Goal: Share content: Share content

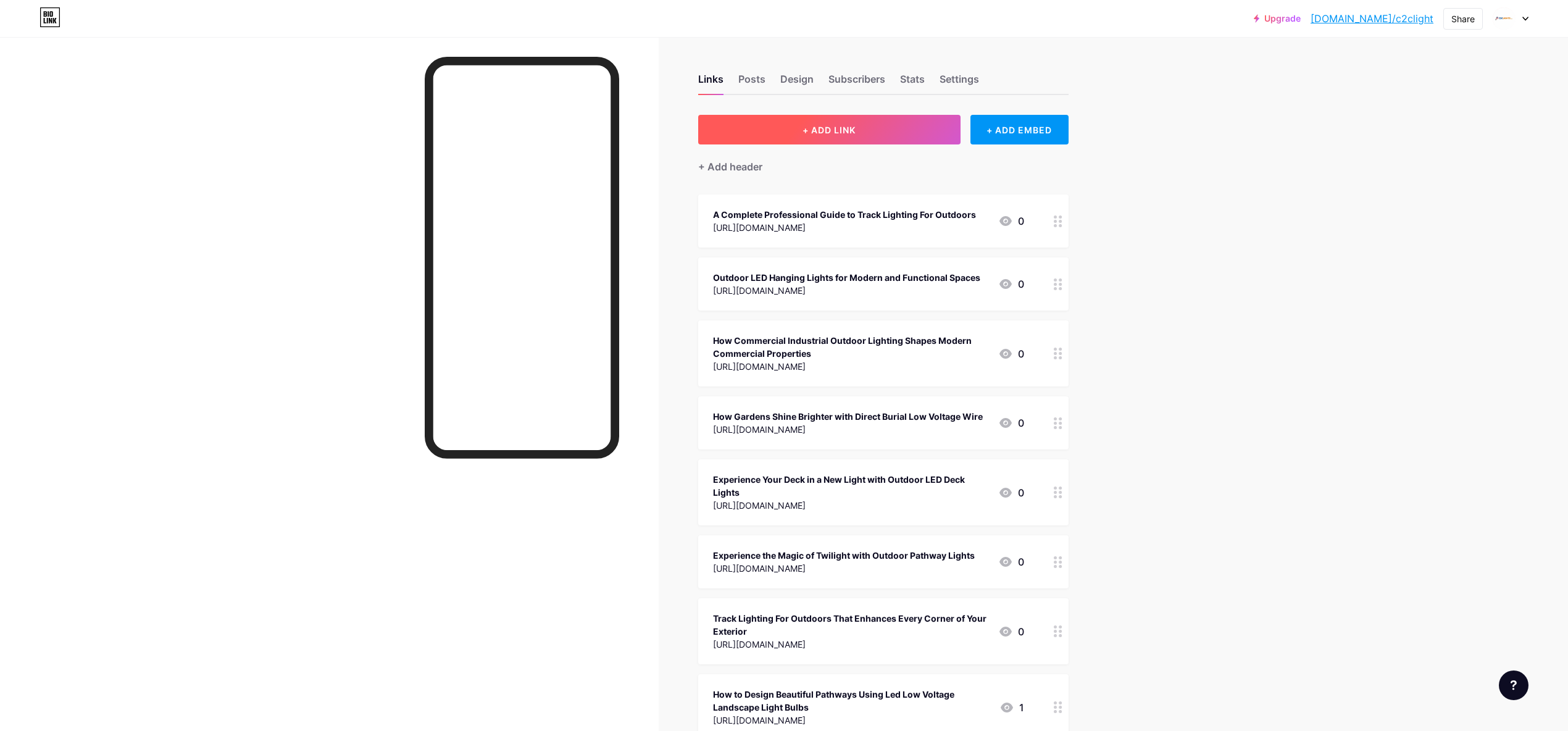
click at [845, 139] on button "+ ADD LINK" at bounding box center [829, 129] width 262 height 30
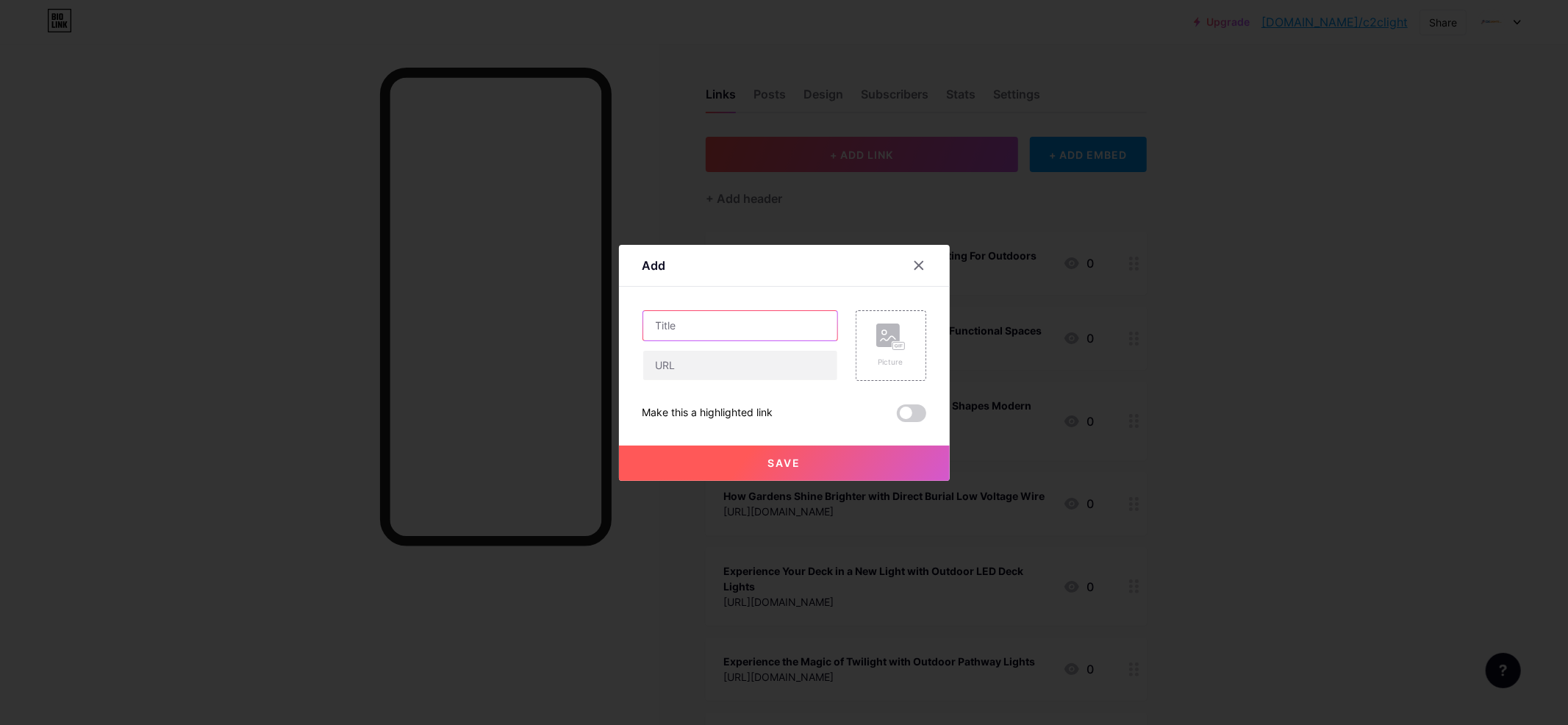
click at [794, 318] on input "text" at bounding box center [740, 326] width 194 height 30
click at [686, 323] on input "text" at bounding box center [740, 326] width 194 height 30
paste input "Enhancing Property Safety and Style with Commercial Motion Detector Lights"
type input "Enhancing Property Safety and Style with Commercial Motion Detector Lights"
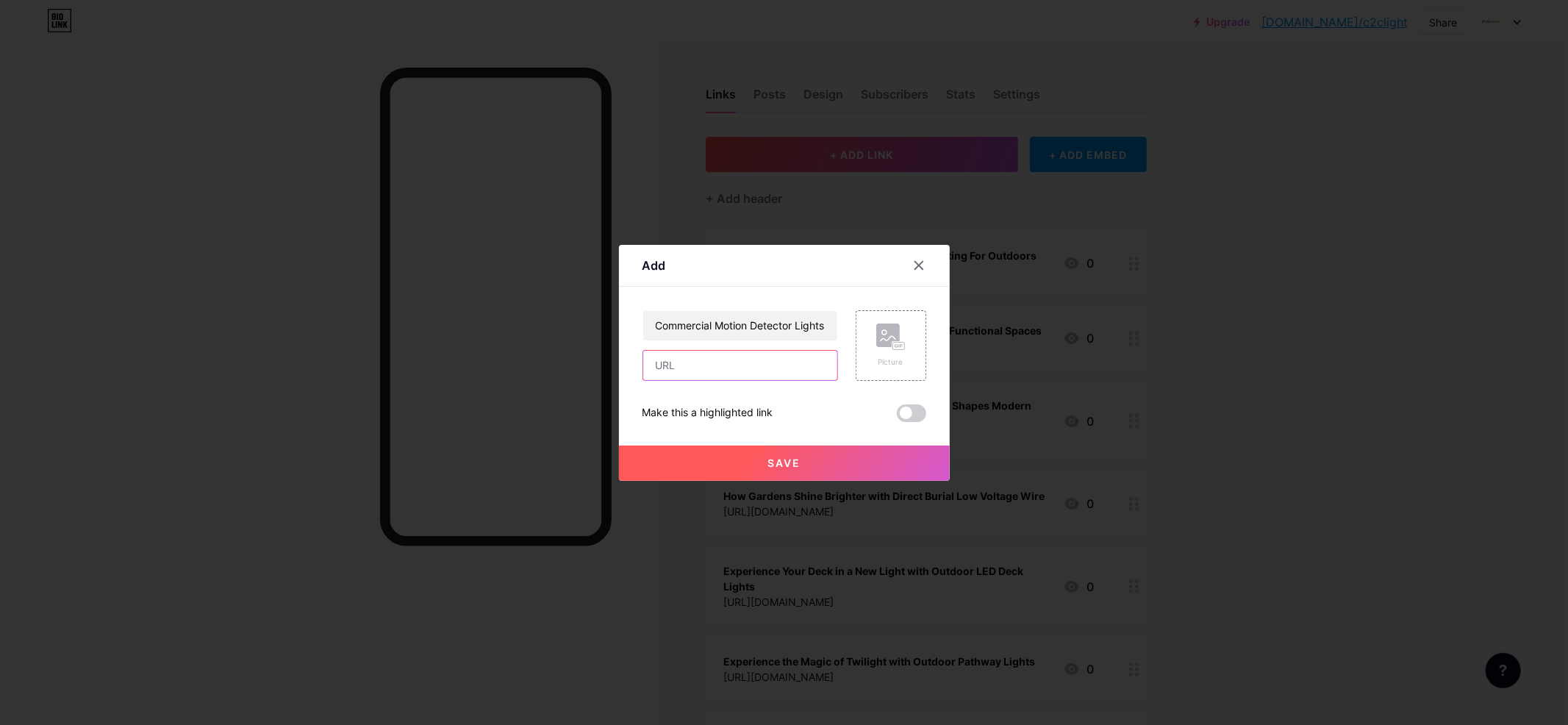
click at [694, 365] on input "text" at bounding box center [740, 365] width 194 height 30
paste input "[URL][DOMAIN_NAME]"
type input "[URL][DOMAIN_NAME]"
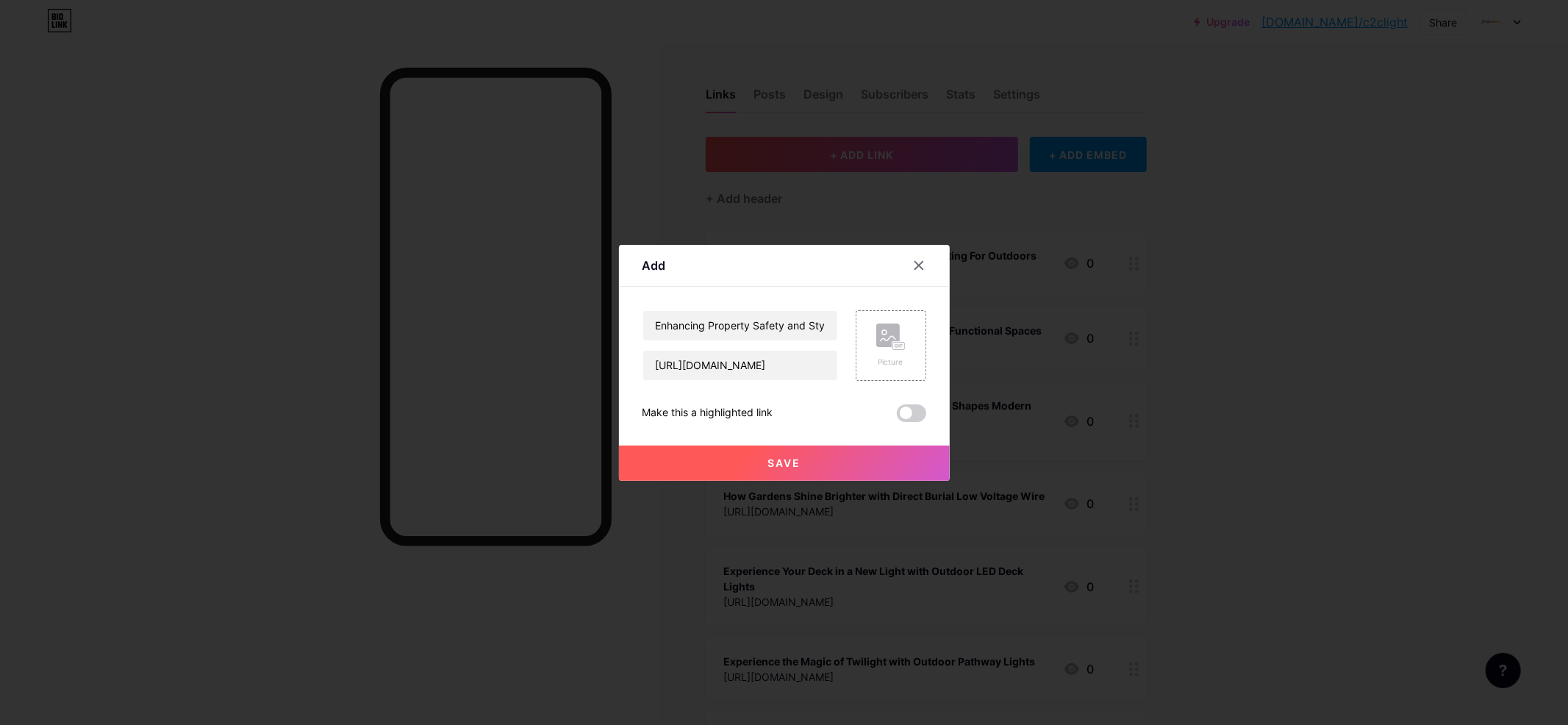
click at [913, 409] on span at bounding box center [912, 413] width 30 height 17
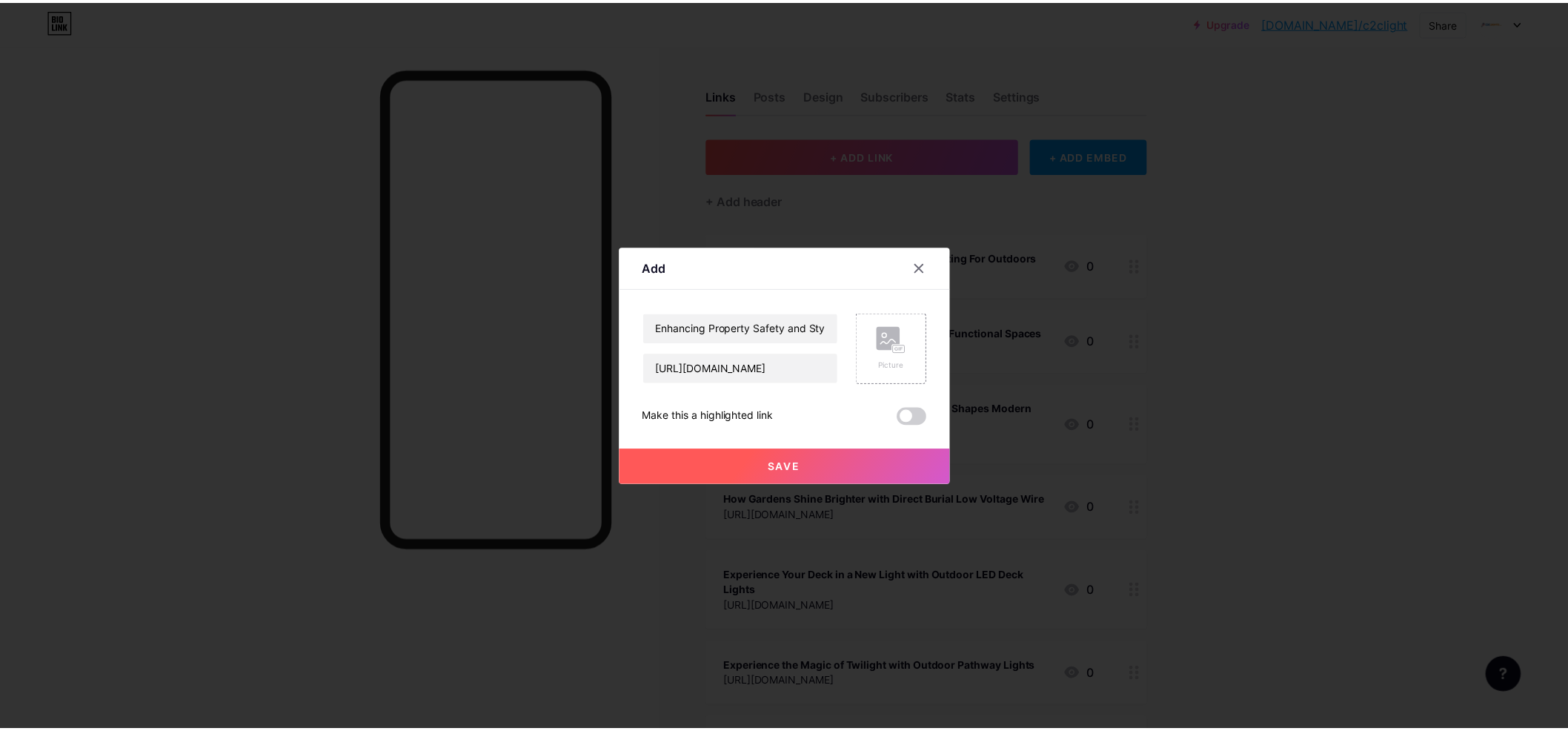
scroll to position [0, 0]
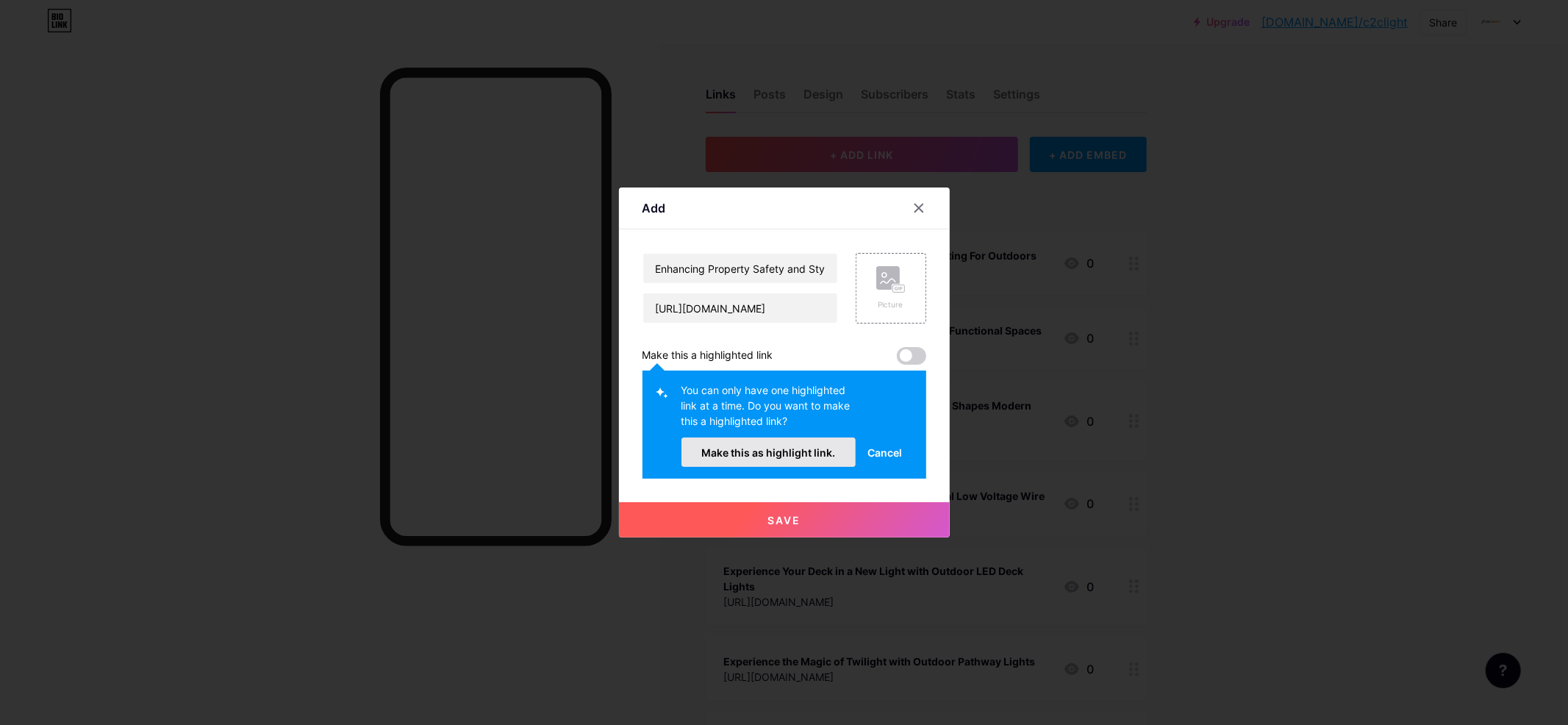
click at [774, 452] on span "Make this as highlight link." at bounding box center [768, 452] width 134 height 12
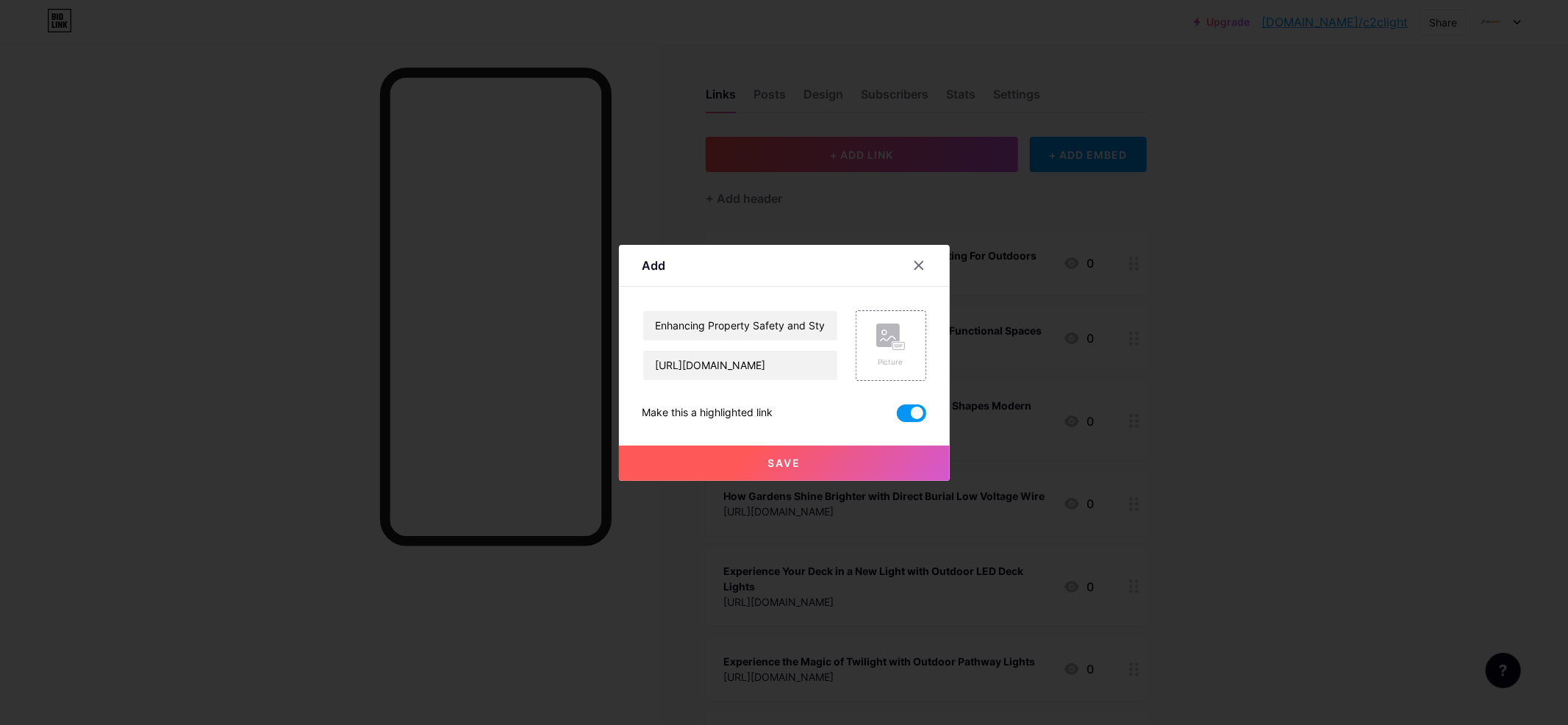
click at [731, 473] on button "Save" at bounding box center [784, 463] width 331 height 36
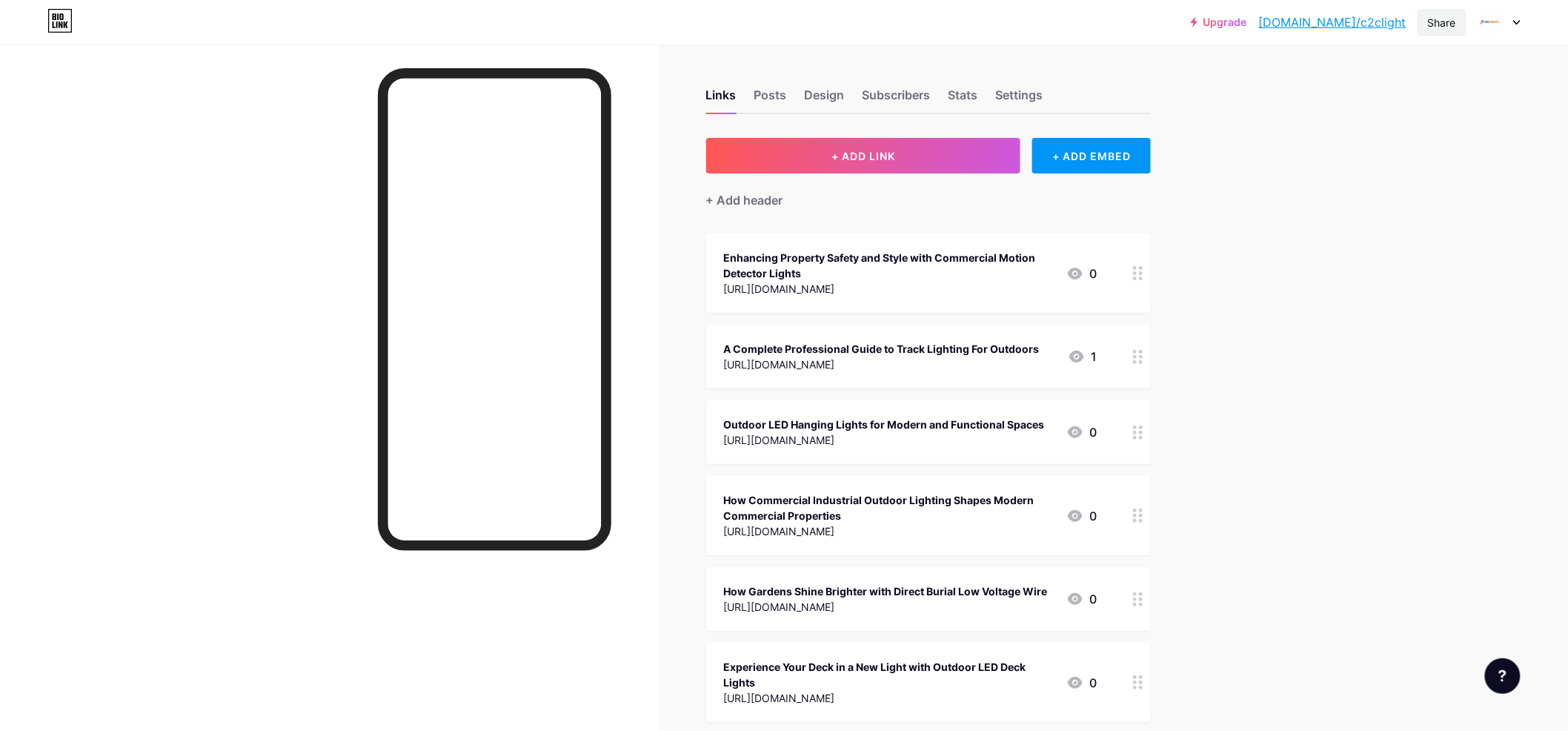
click at [1424, 23] on div "Share" at bounding box center [1442, 23] width 47 height 26
click at [1386, 77] on div "Copy link" at bounding box center [1354, 76] width 221 height 36
click at [1286, 316] on div "Upgrade [DOMAIN_NAME]/c2clig... [DOMAIN_NAME]/c2clight Share Copy link [URL][DO…" at bounding box center [784, 614] width 1568 height 1229
